Goal: Task Accomplishment & Management: Manage account settings

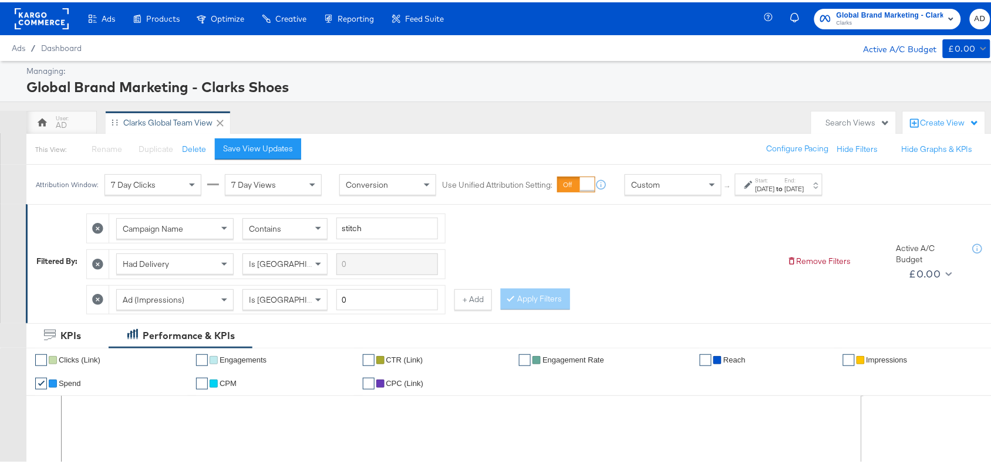
click at [900, 18] on span "Clarks" at bounding box center [889, 20] width 107 height 9
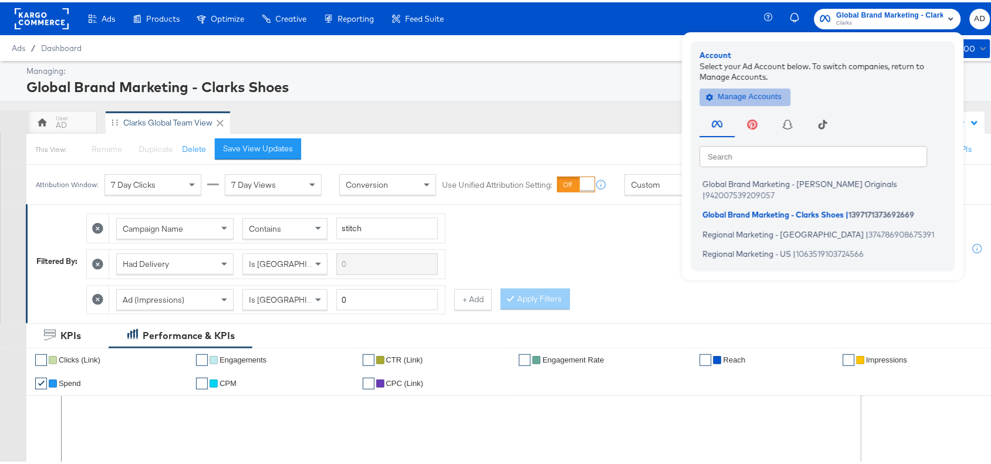
click at [729, 92] on span "Manage Accounts" at bounding box center [744, 94] width 73 height 13
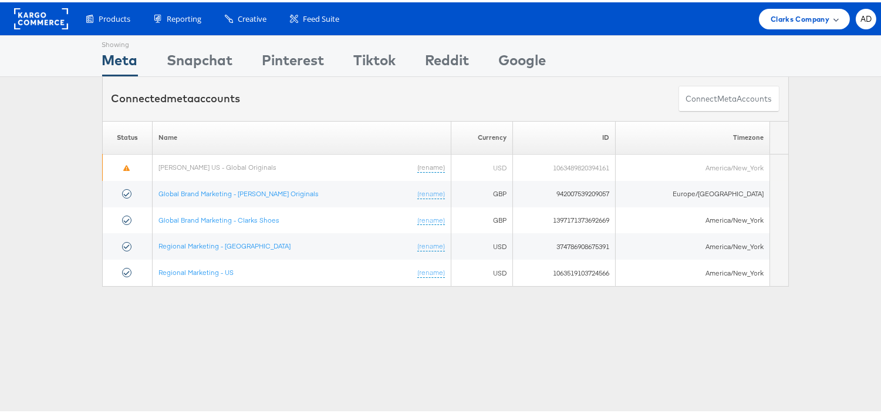
click at [777, 16] on span "Clarks Company" at bounding box center [800, 17] width 59 height 12
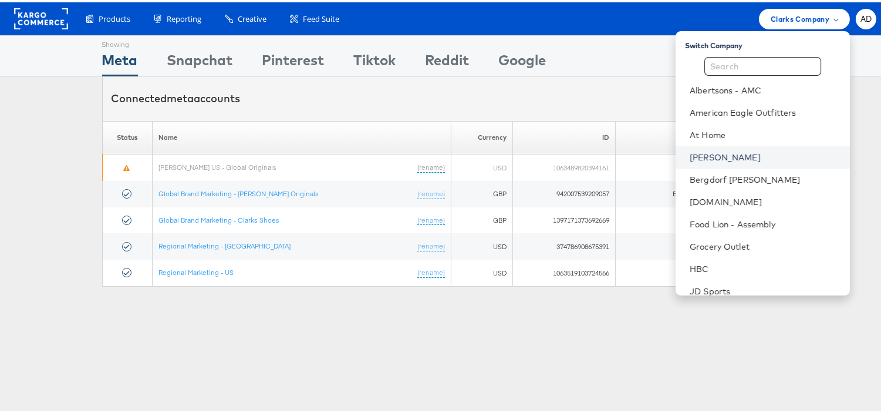
click at [690, 154] on link "Belk" at bounding box center [765, 155] width 151 height 12
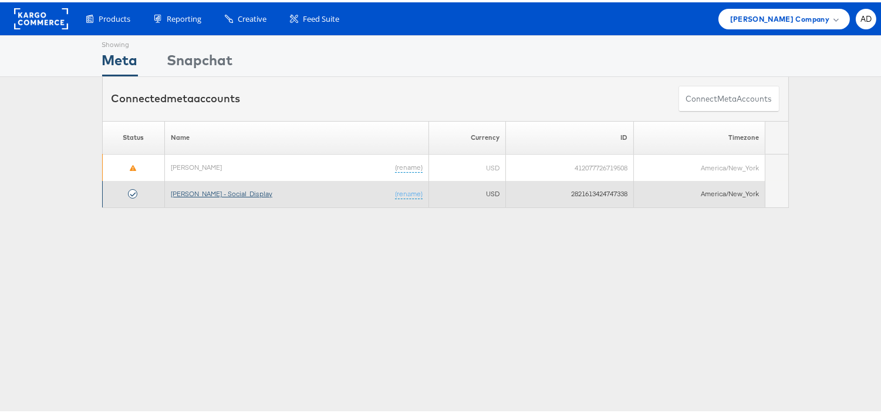
click at [208, 191] on link "Belk - Social_Display" at bounding box center [222, 191] width 102 height 9
